Goal: Information Seeking & Learning: Learn about a topic

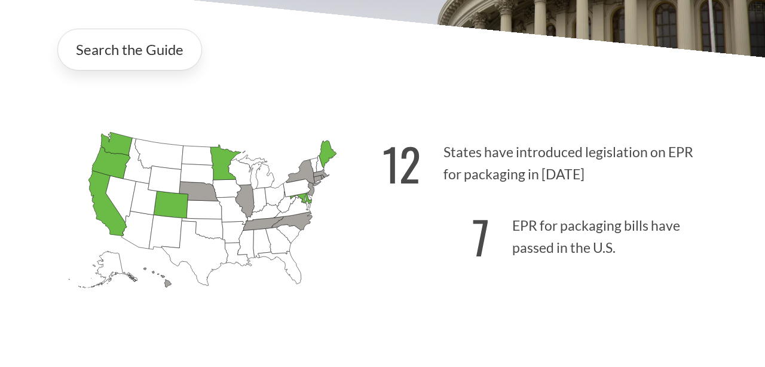
scroll to position [249, 0]
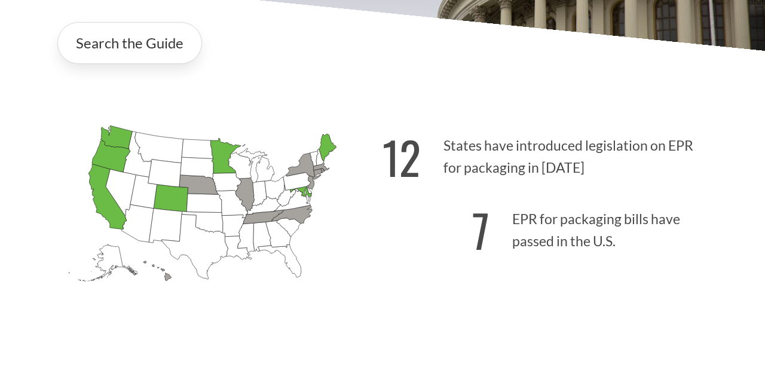
click at [110, 152] on icon "Oregon Passed: 1" at bounding box center [111, 157] width 38 height 32
click at [130, 138] on icon "Washington Passed: 1" at bounding box center [116, 137] width 32 height 23
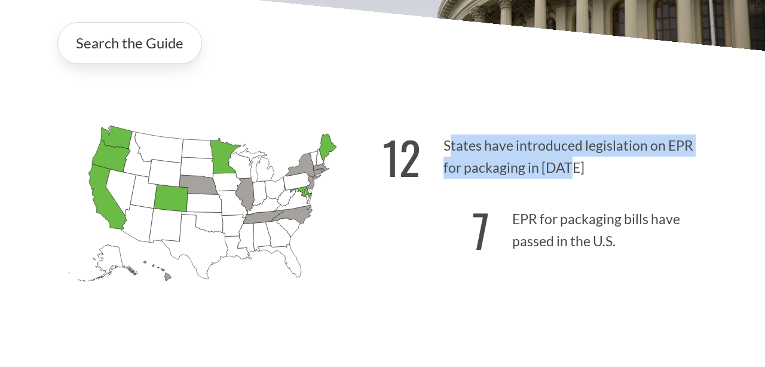
drag, startPoint x: 448, startPoint y: 143, endPoint x: 626, endPoint y: 187, distance: 182.5
click at [626, 187] on p "12 States have introduced legislation on EPR for packaging in 2025" at bounding box center [550, 154] width 335 height 74
drag, startPoint x: 615, startPoint y: 178, endPoint x: 441, endPoint y: 147, distance: 176.8
click at [441, 147] on p "12 States have introduced legislation on EPR for packaging in 2025" at bounding box center [550, 154] width 335 height 74
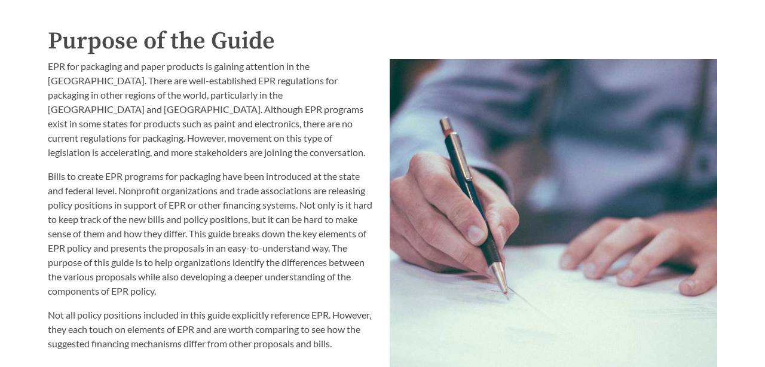
scroll to position [1244, 0]
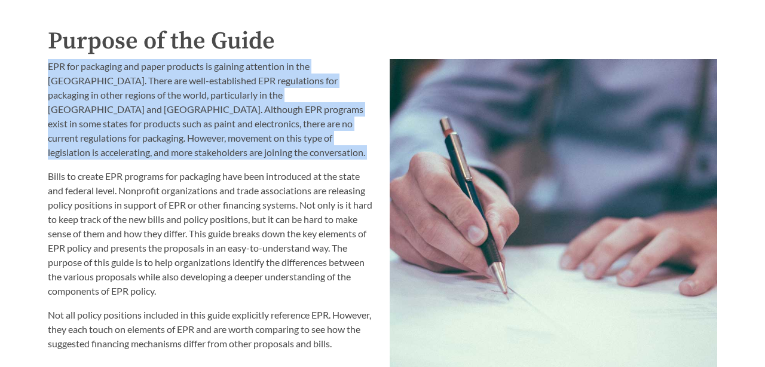
drag, startPoint x: 45, startPoint y: 57, endPoint x: 199, endPoint y: 146, distance: 177.9
click at [200, 146] on div "EPR for packaging and paper products is gaining attention in the United States.…" at bounding box center [212, 271] width 342 height 439
click at [257, 128] on p "EPR for packaging and paper products is gaining attention in the United States.…" at bounding box center [212, 109] width 328 height 100
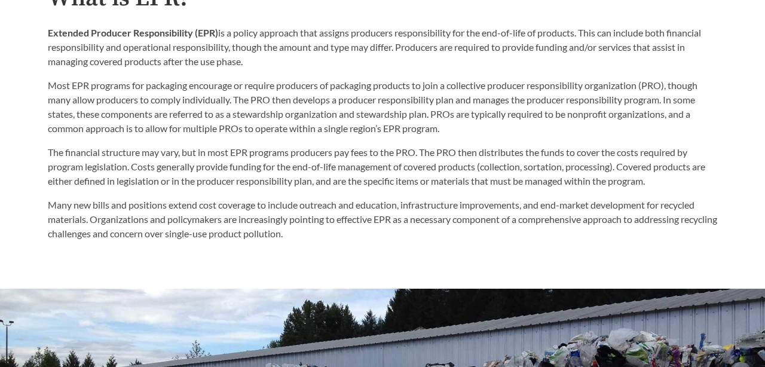
scroll to position [642, 0]
